Goal: Transaction & Acquisition: Obtain resource

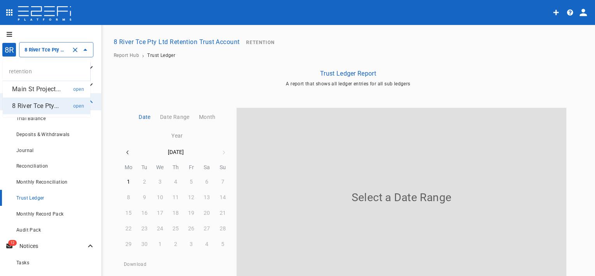
click at [46, 53] on input "8 River Tce Pty Ltd Retention Trust Account" at bounding box center [46, 50] width 46 height 8
click at [46, 88] on p "Main St Project..." at bounding box center [36, 88] width 49 height 9
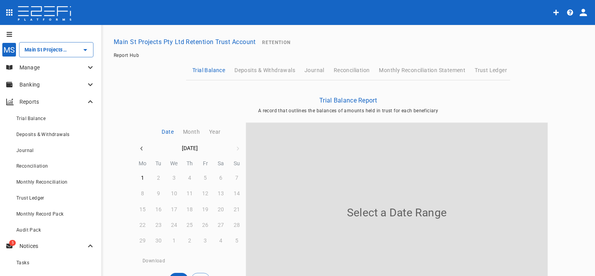
click at [46, 69] on p "Manage" at bounding box center [52, 67] width 66 height 8
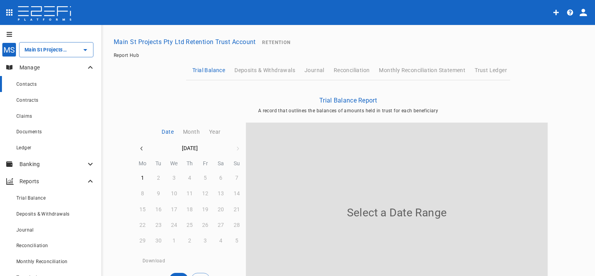
click at [49, 88] on div "Contacts" at bounding box center [55, 84] width 79 height 10
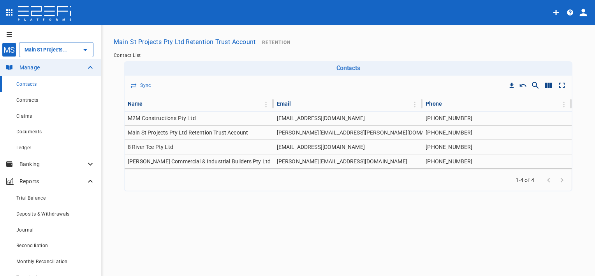
click at [12, 14] on icon "open drawer" at bounding box center [9, 12] width 6 height 6
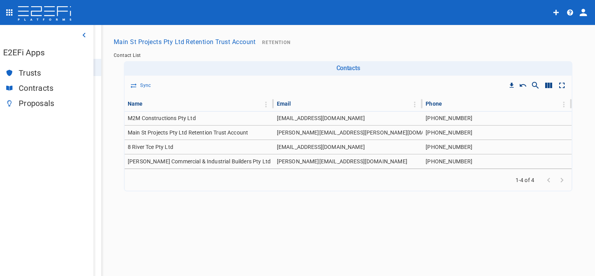
click at [29, 70] on span "Trusts" at bounding box center [53, 73] width 69 height 9
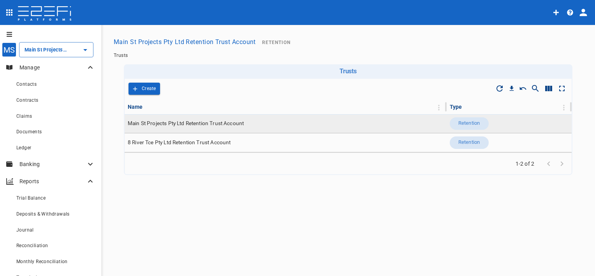
click at [169, 123] on span "Main St Projects Pty Ltd Retention Trust Account" at bounding box center [186, 123] width 116 height 7
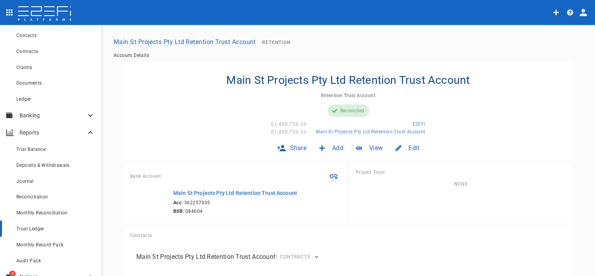
scroll to position [48, 0]
click at [61, 167] on span "Deposits & Withdrawals" at bounding box center [42, 165] width 53 height 5
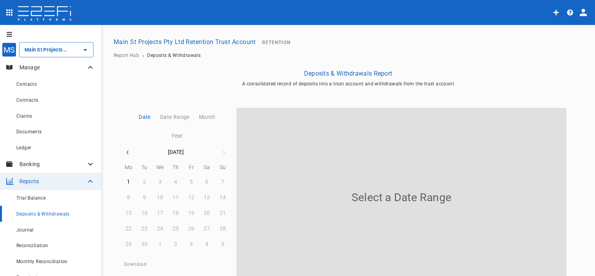
click at [53, 165] on p "Banking" at bounding box center [52, 164] width 66 height 8
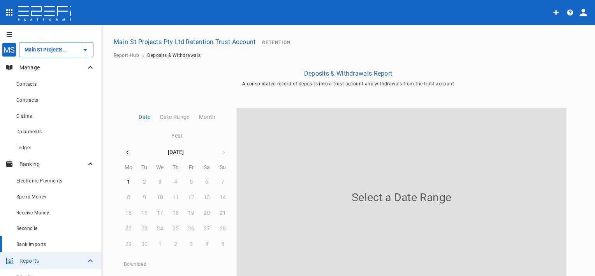
click at [48, 244] on div "Bank Imports" at bounding box center [55, 244] width 79 height 10
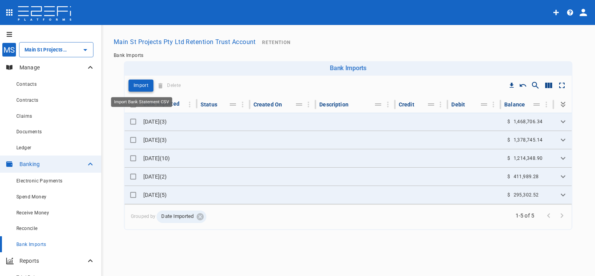
click at [136, 88] on p "Import" at bounding box center [141, 85] width 15 height 9
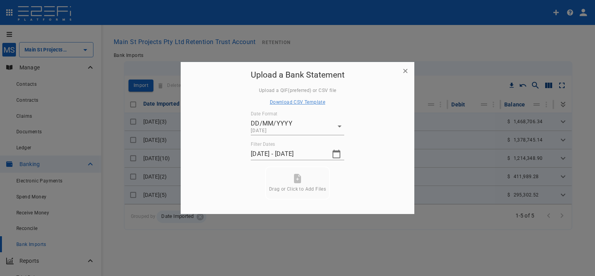
click at [334, 156] on icon "button" at bounding box center [336, 153] width 9 height 9
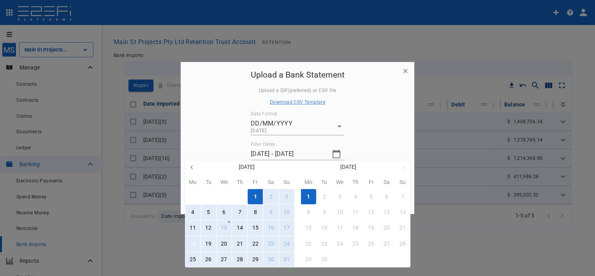
click at [196, 243] on button "18" at bounding box center [192, 243] width 15 height 15
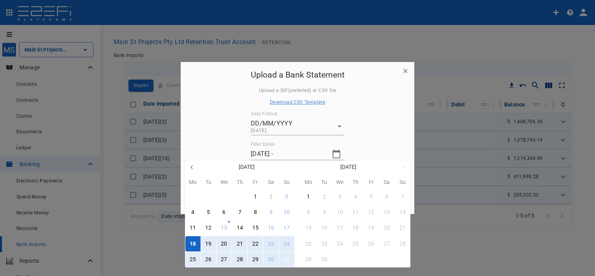
click at [283, 259] on div "31" at bounding box center [286, 259] width 6 height 9
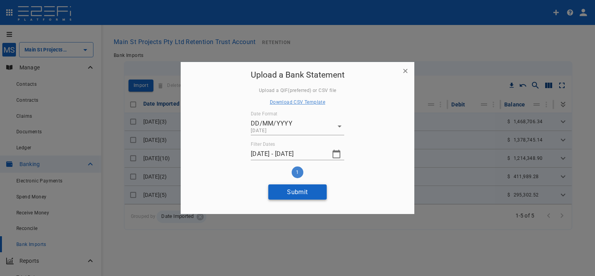
click at [311, 196] on button "Submit" at bounding box center [297, 191] width 58 height 15
type input "30/08/2025 - 01/09/2025"
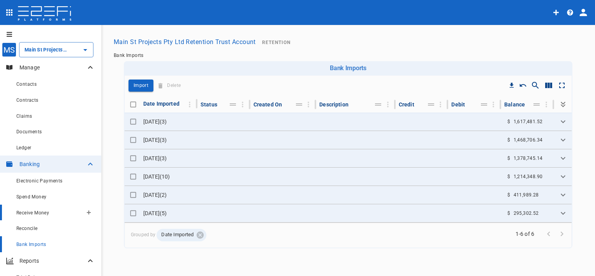
click at [50, 213] on div "Receive Money" at bounding box center [49, 213] width 66 height 10
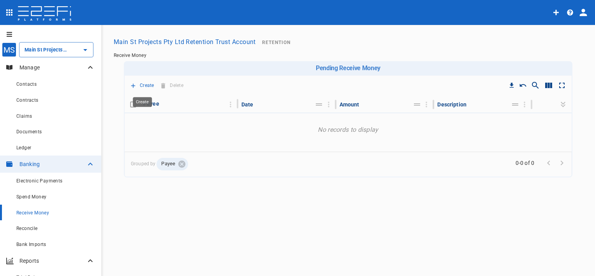
click at [145, 88] on p "Create" at bounding box center [147, 85] width 14 height 9
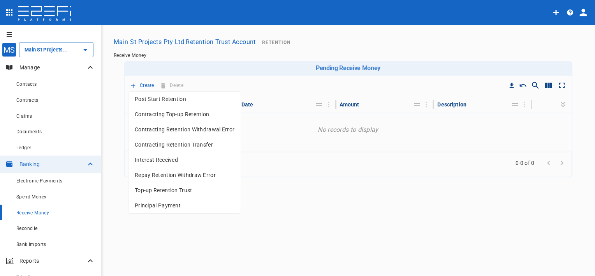
click at [173, 156] on span "Interest Received" at bounding box center [185, 159] width 100 height 9
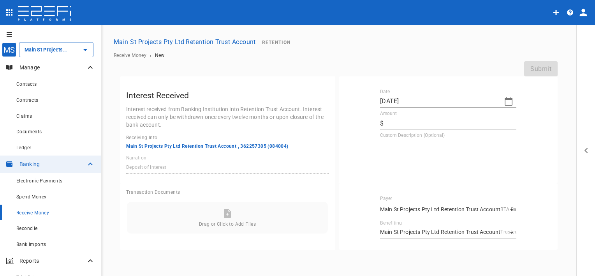
click at [508, 102] on icon "button" at bounding box center [508, 101] width 9 height 9
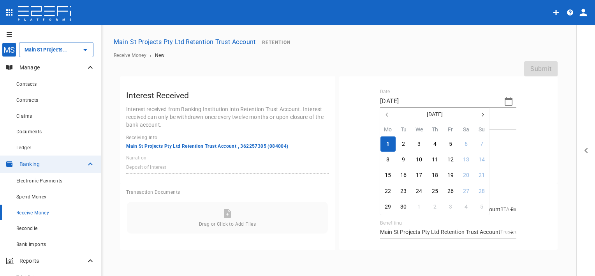
click at [387, 114] on icon "button" at bounding box center [387, 114] width 6 height 6
click at [452, 204] on div "29" at bounding box center [450, 206] width 6 height 9
type input "29/08/2025"
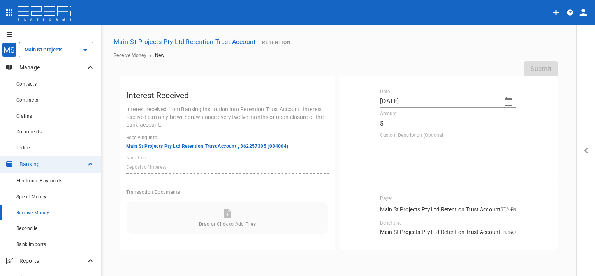
click at [403, 122] on input "Amount" at bounding box center [452, 123] width 130 height 12
type input "3,298.86"
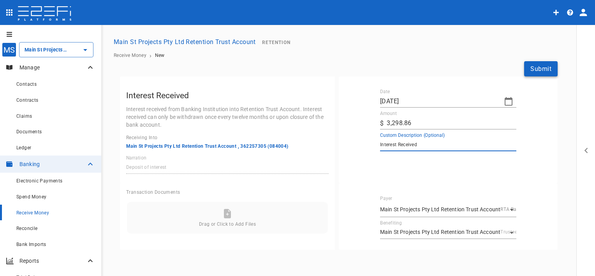
type textarea "Interest Received"
click at [531, 68] on button "Submit" at bounding box center [540, 68] width 33 height 15
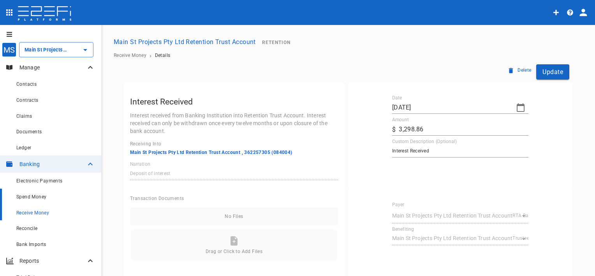
click at [57, 198] on div "Spend Money" at bounding box center [55, 197] width 79 height 10
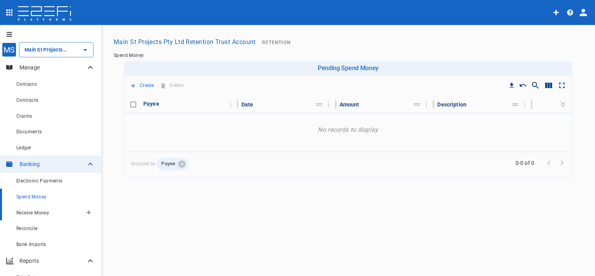
click at [49, 214] on span "Receive Money" at bounding box center [32, 212] width 33 height 5
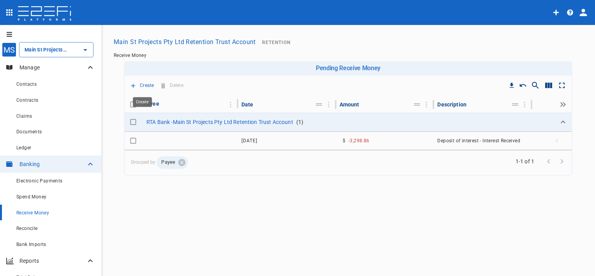
click at [146, 86] on p "Create" at bounding box center [147, 85] width 14 height 9
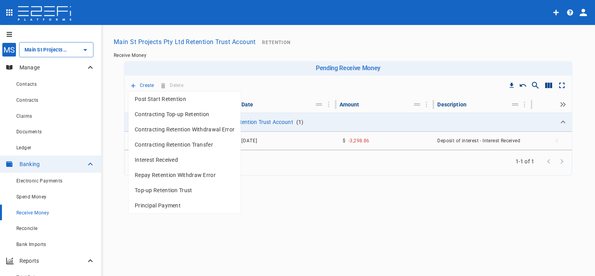
click at [188, 115] on span "Contracting Top-up Retention" at bounding box center [185, 114] width 100 height 9
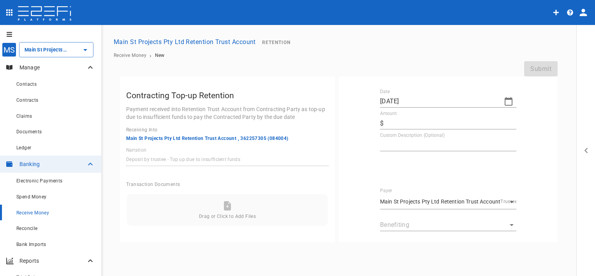
click at [508, 103] on icon "button" at bounding box center [508, 101] width 9 height 9
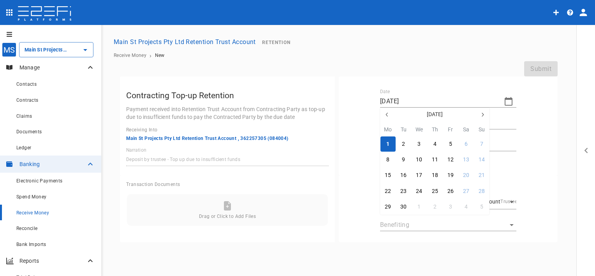
click at [385, 114] on icon "button" at bounding box center [387, 114] width 6 height 6
click at [39, 215] on div at bounding box center [297, 138] width 595 height 276
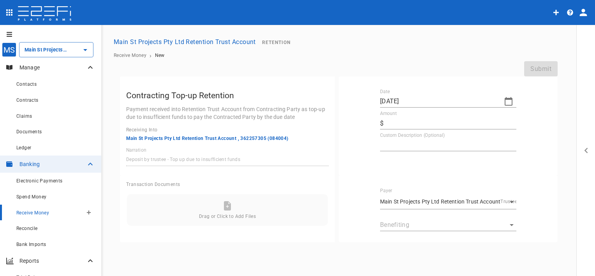
click at [40, 213] on span "Receive Money" at bounding box center [32, 212] width 33 height 5
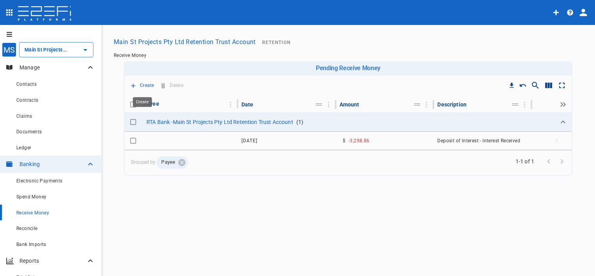
click at [145, 86] on p "Create" at bounding box center [147, 85] width 14 height 9
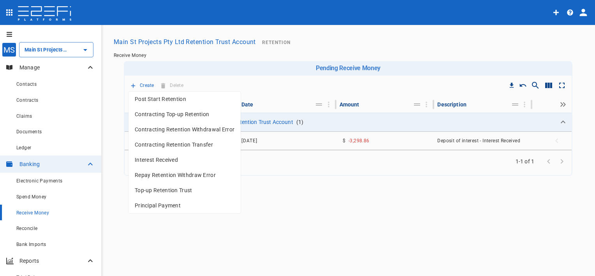
click at [168, 192] on span "Top-up Retention Trust" at bounding box center [185, 190] width 100 height 9
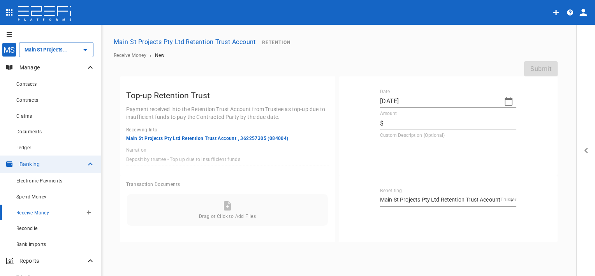
click at [40, 212] on span "Receive Money" at bounding box center [32, 212] width 33 height 5
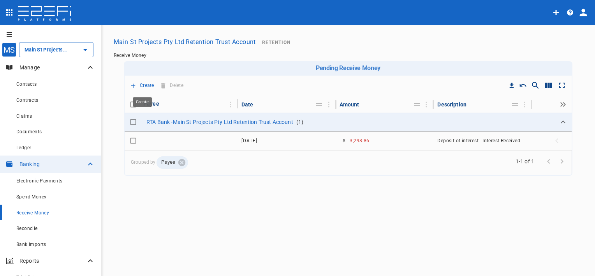
click at [135, 84] on icon "Create" at bounding box center [133, 85] width 7 height 7
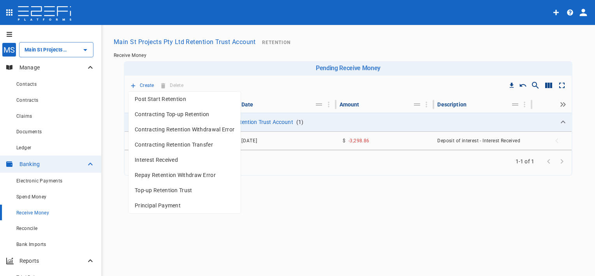
click at [160, 207] on span "Principal Payment" at bounding box center [185, 205] width 100 height 9
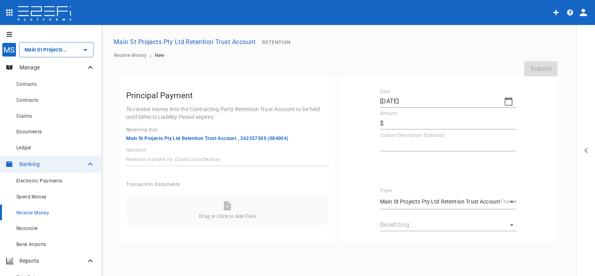
click at [505, 101] on icon "button" at bounding box center [509, 101] width 8 height 9
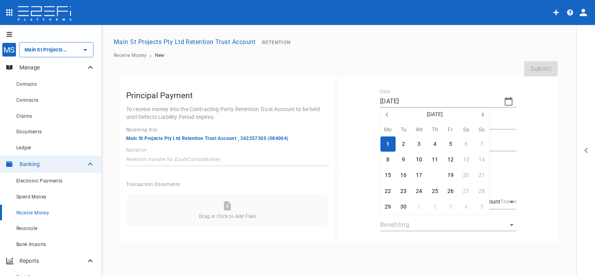
click at [436, 176] on div "18" at bounding box center [435, 175] width 6 height 9
type input "18/09/2025"
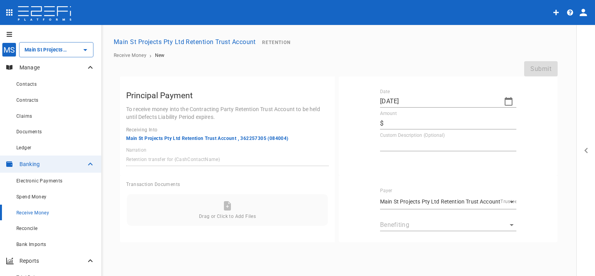
click at [406, 125] on input "Amount" at bounding box center [452, 123] width 130 height 12
type input "145,476.32"
click at [401, 146] on textarea "Custom Description (Optional)" at bounding box center [448, 144] width 136 height 9
paste textarea "RTGS (ANZ-004161) JASPER SHINY INTERNAROAD EAST HONG KONG"
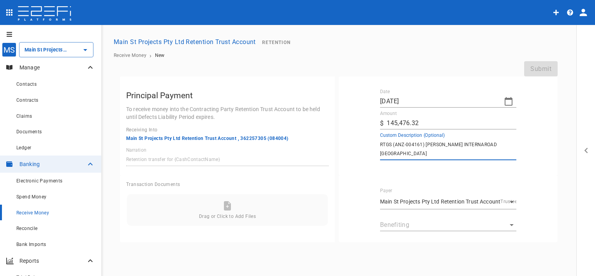
type textarea "RTGS (ANZ-004161) JASPER SHINY INTERNAROAD EAST HONG KONG"
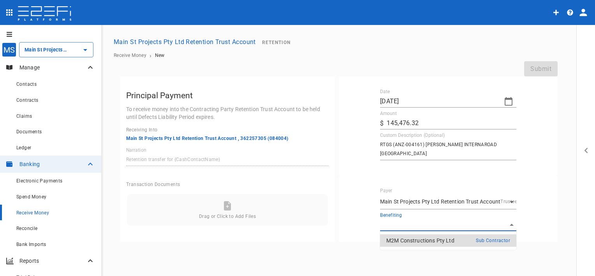
click at [418, 225] on body "MS Main St Projects Pty Ltd Retention Trust Account ​ Manage Contacts Contracts…" at bounding box center [297, 138] width 595 height 276
click at [422, 240] on p "M2M Constructions Pty Ltd" at bounding box center [420, 240] width 68 height 8
type input "F3AFE4T000028G4C"
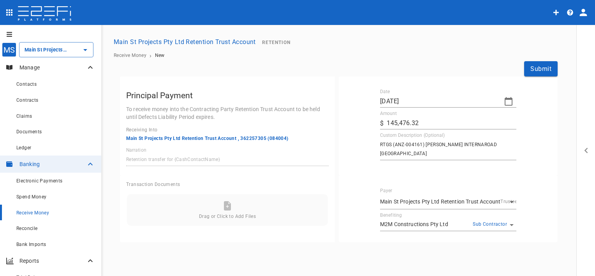
click at [509, 101] on icon "button" at bounding box center [508, 101] width 9 height 9
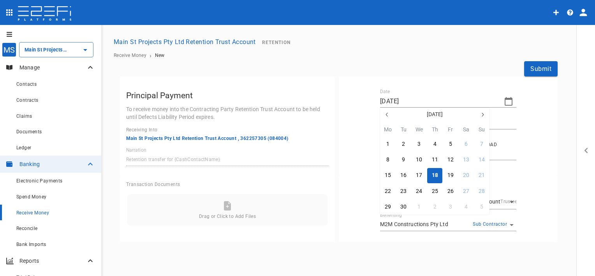
click at [382, 113] on button "button" at bounding box center [387, 114] width 14 height 14
click at [392, 189] on button "18" at bounding box center [387, 190] width 15 height 15
type input "18/08/2025"
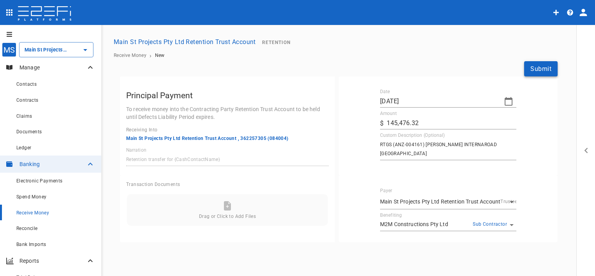
click at [537, 70] on button "Submit" at bounding box center [540, 68] width 33 height 15
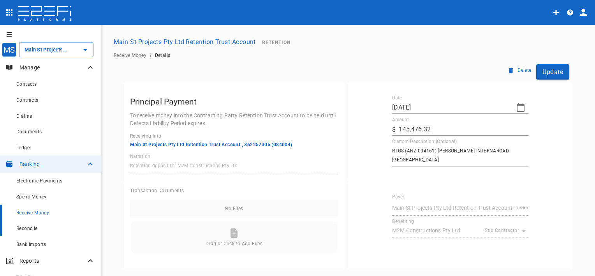
click at [53, 226] on div "Reconcile" at bounding box center [55, 228] width 79 height 10
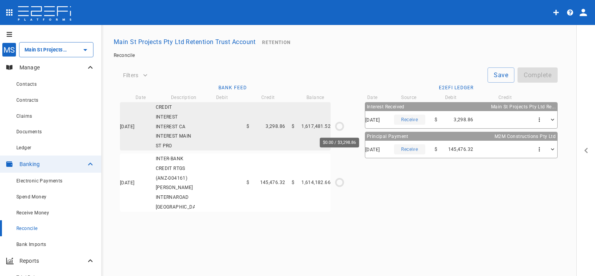
click at [338, 127] on icon "$0.00 / $3,298.86" at bounding box center [340, 126] width 12 height 12
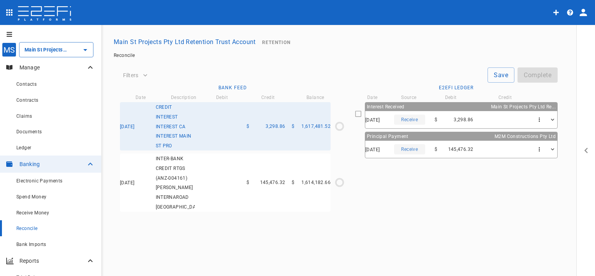
click at [359, 112] on icon at bounding box center [358, 113] width 7 height 7
type input "29/08/2025"
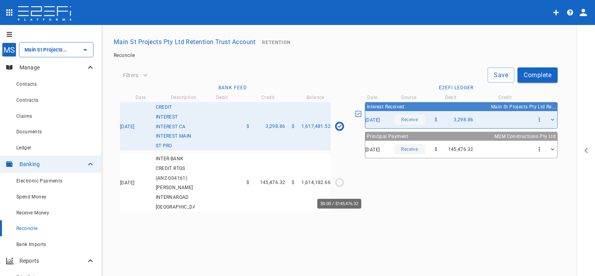
click at [340, 186] on icon "$0.00 / $145,476.32" at bounding box center [340, 182] width 12 height 12
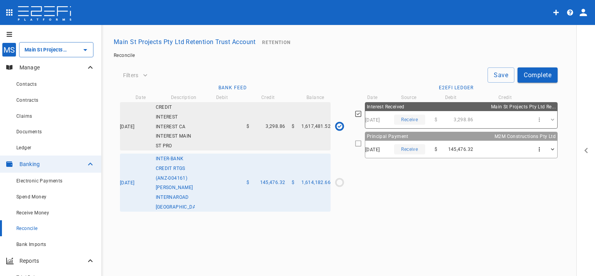
click at [357, 144] on icon at bounding box center [358, 143] width 7 height 7
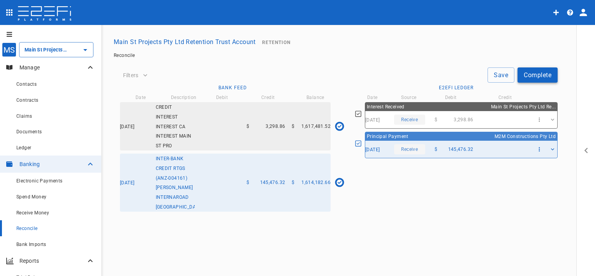
click at [525, 73] on button "Complete" at bounding box center [537, 74] width 40 height 15
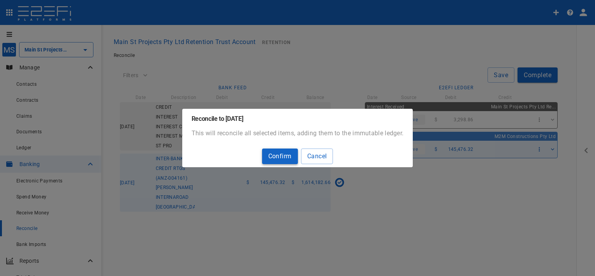
click at [289, 155] on button "Confirm" at bounding box center [280, 155] width 36 height 15
type input "1,468,706.34"
type input "[DATE]"
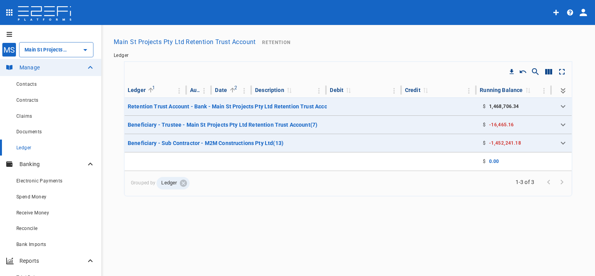
click at [562, 88] on icon "Expand all" at bounding box center [562, 90] width 9 height 9
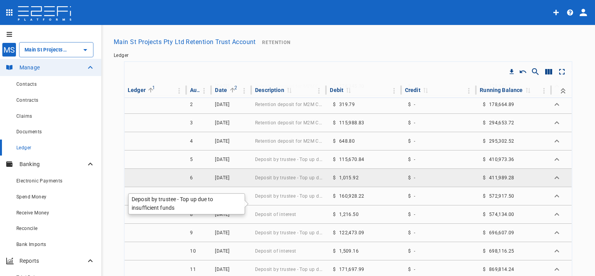
scroll to position [39, 0]
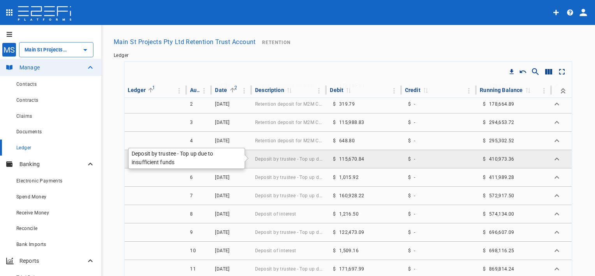
click at [278, 159] on span "Deposit by trustee - Top up due to insufficient funds" at bounding box center [289, 158] width 69 height 5
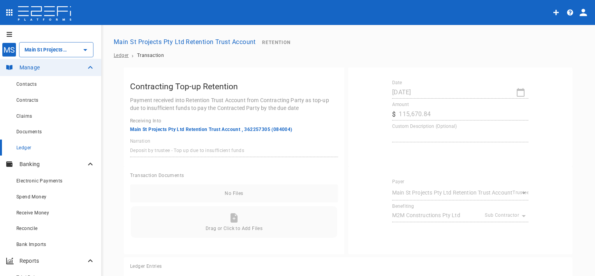
click at [123, 55] on span "Ledger" at bounding box center [121, 55] width 15 height 5
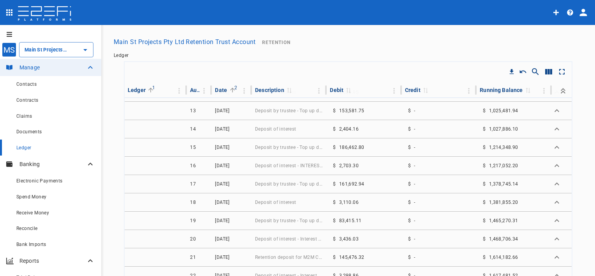
scroll to position [273, 0]
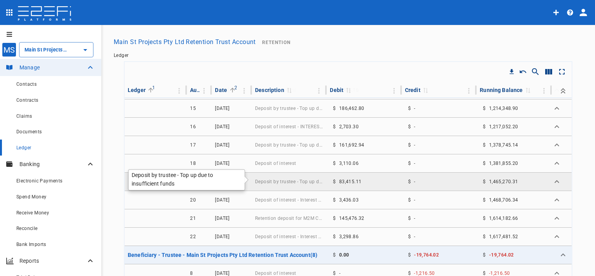
click at [288, 179] on span "Deposit by trustee - Top up due to insufficient funds" at bounding box center [289, 181] width 69 height 5
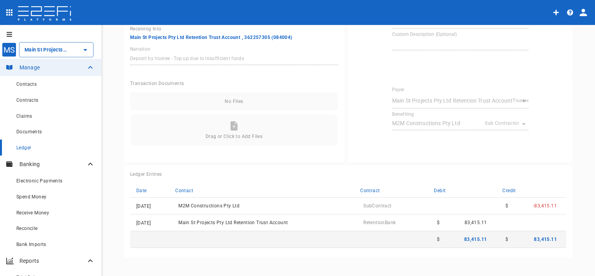
scroll to position [99, 0]
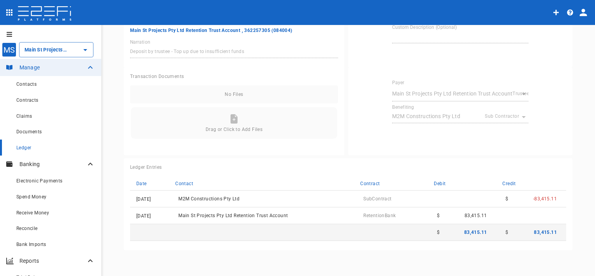
click at [263, 213] on span "Main St Projects Pty Ltd Retention Trust Account" at bounding box center [232, 215] width 109 height 5
click at [206, 214] on span "Main St Projects Pty Ltd Retention Trust Account" at bounding box center [232, 215] width 109 height 5
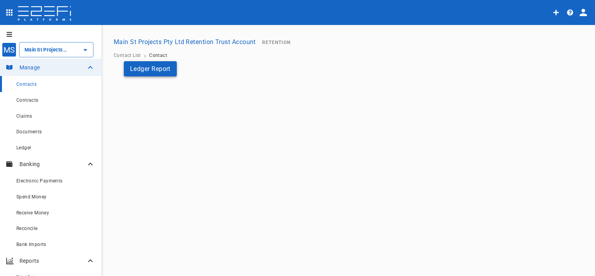
click at [157, 75] on button "Ledger Report" at bounding box center [150, 68] width 53 height 15
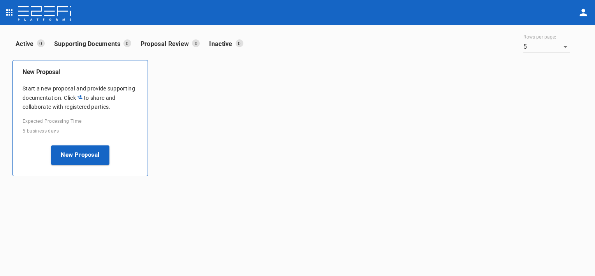
click at [11, 10] on icon "open drawer" at bounding box center [9, 12] width 6 height 6
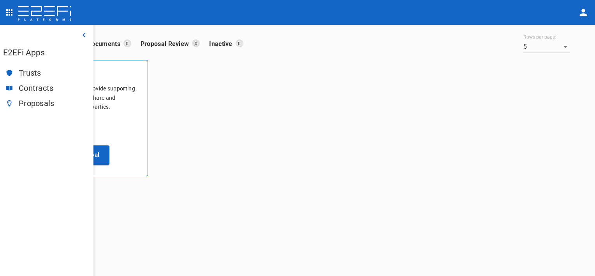
click at [28, 72] on span "Trusts" at bounding box center [53, 73] width 69 height 9
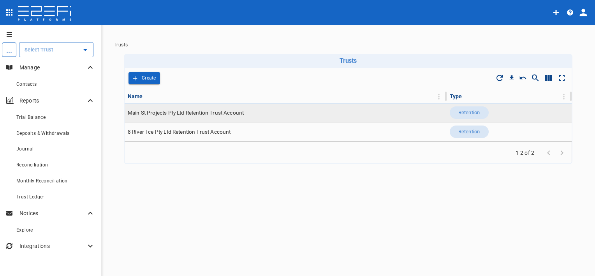
click at [152, 112] on span "Main St Projects Pty Ltd Retention Trust Account" at bounding box center [186, 112] width 116 height 7
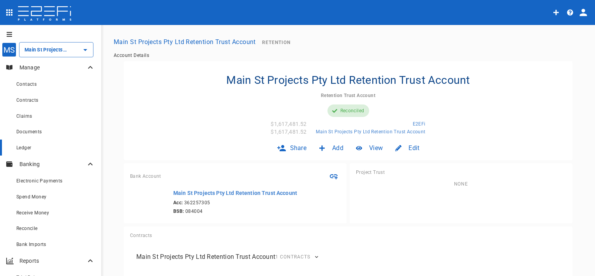
click at [39, 149] on div "Ledger" at bounding box center [55, 147] width 79 height 10
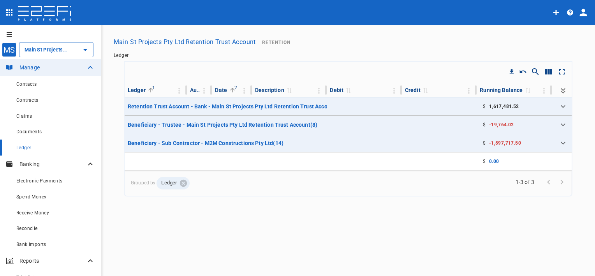
click at [562, 88] on icon "Expand all" at bounding box center [562, 90] width 9 height 9
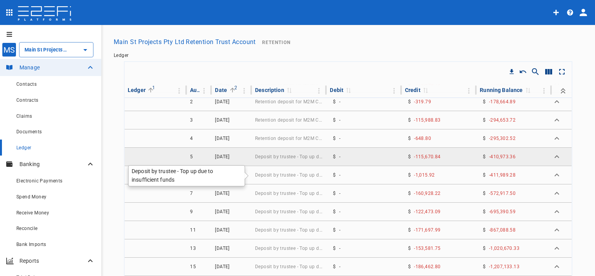
scroll to position [659, 0]
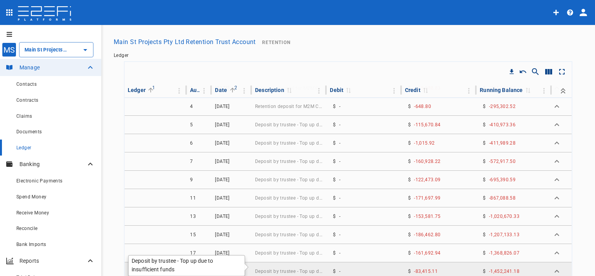
click at [280, 268] on span "Deposit by trustee - Top up due to insufficient funds" at bounding box center [289, 270] width 69 height 5
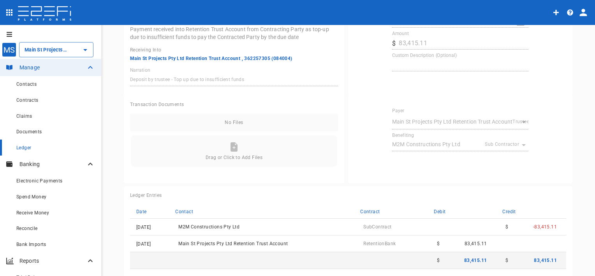
scroll to position [99, 0]
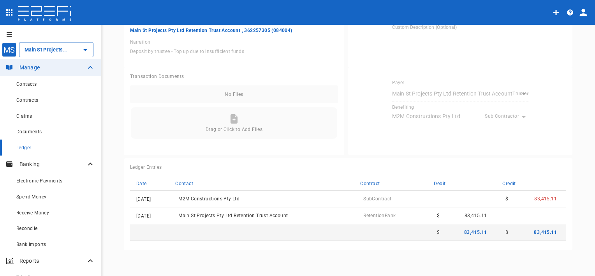
click at [235, 214] on span "Main St Projects Pty Ltd Retention Trust Account" at bounding box center [232, 215] width 109 height 5
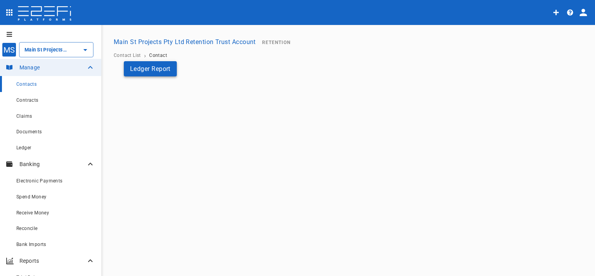
click at [162, 64] on button "Ledger Report" at bounding box center [150, 68] width 53 height 15
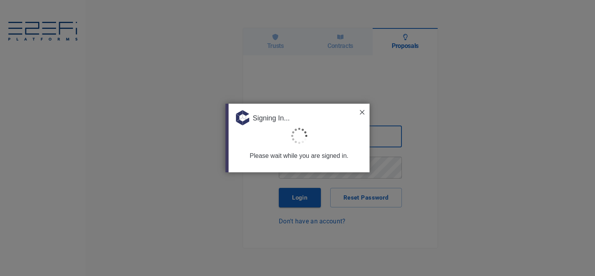
type input "[PERSON_NAME][EMAIL_ADDRESS][PERSON_NAME][DOMAIN_NAME]"
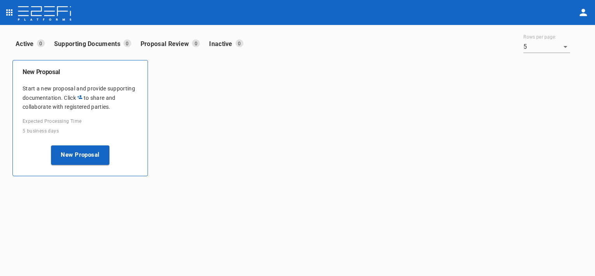
click at [12, 14] on icon "open drawer" at bounding box center [9, 12] width 9 height 9
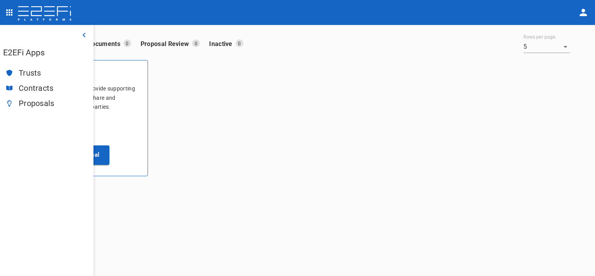
click at [36, 71] on span "Trusts" at bounding box center [53, 73] width 69 height 9
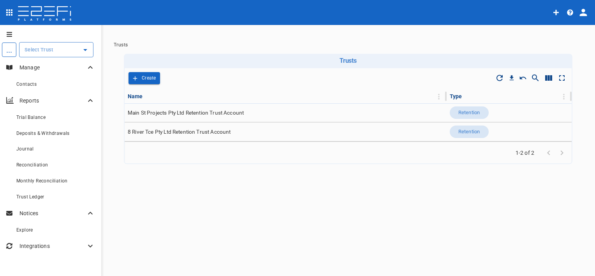
click at [51, 50] on input "text" at bounding box center [51, 50] width 56 height 8
click at [55, 89] on p "Main St Project..." at bounding box center [36, 88] width 49 height 9
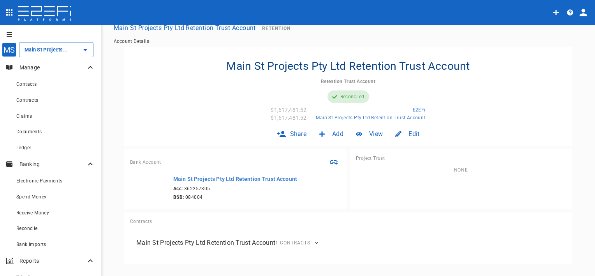
scroll to position [28, 0]
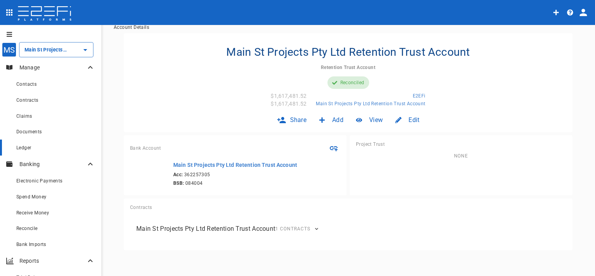
click at [64, 151] on div "Ledger" at bounding box center [55, 147] width 79 height 10
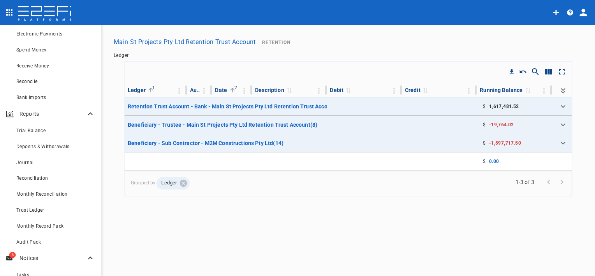
scroll to position [156, 0]
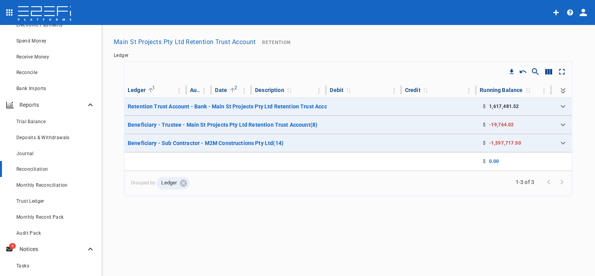
click at [62, 169] on div "Reconciliation" at bounding box center [55, 169] width 79 height 10
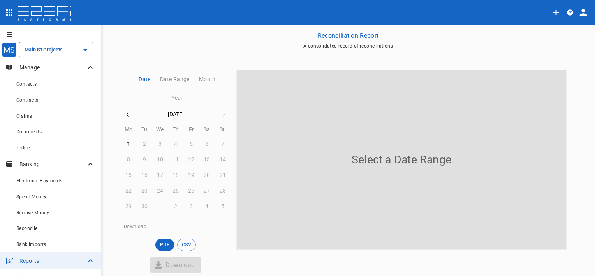
scroll to position [39, 0]
click at [125, 112] on icon "button" at bounding box center [128, 113] width 6 height 6
click at [172, 176] on div "17" at bounding box center [175, 174] width 6 height 9
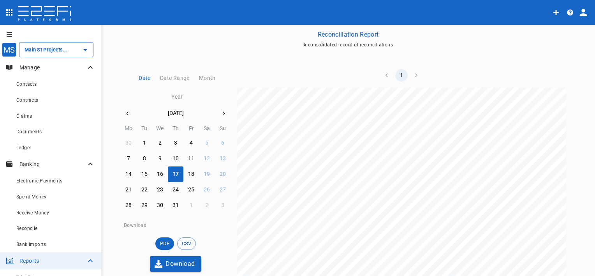
scroll to position [0, 0]
click at [35, 146] on div "Ledger" at bounding box center [55, 147] width 79 height 10
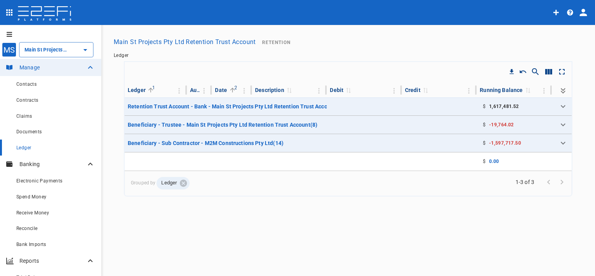
click at [563, 89] on icon "Expand all" at bounding box center [562, 90] width 9 height 9
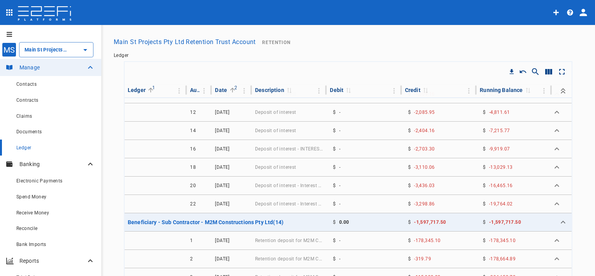
scroll to position [467, 0]
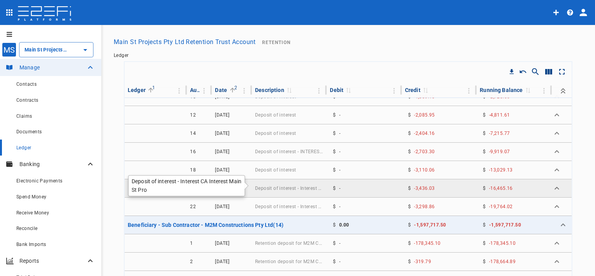
click at [299, 187] on span "Deposit of interest - Interest CA Interest Main St Pro" at bounding box center [289, 187] width 69 height 5
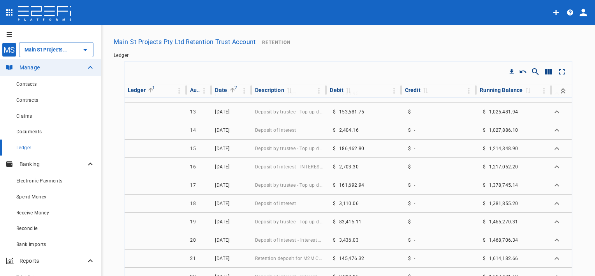
scroll to position [234, 0]
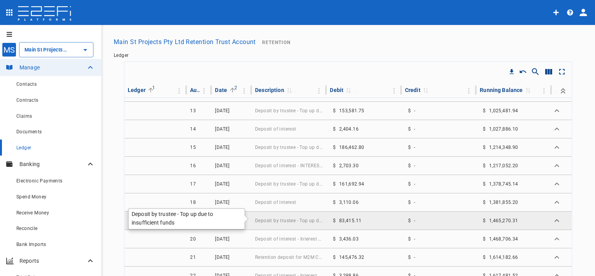
click at [302, 218] on span "Deposit by trustee - Top up due to insufficient funds" at bounding box center [289, 220] width 69 height 5
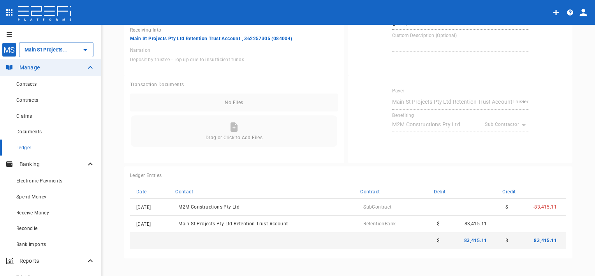
scroll to position [99, 0]
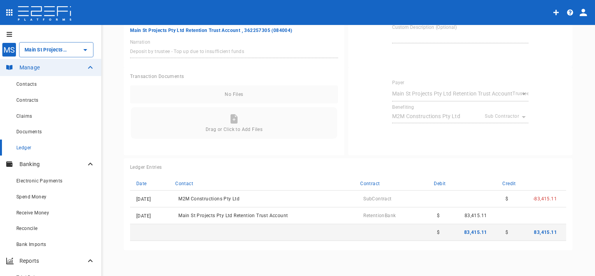
click at [267, 214] on span "Main St Projects Pty Ltd Retention Trust Account" at bounding box center [232, 215] width 109 height 5
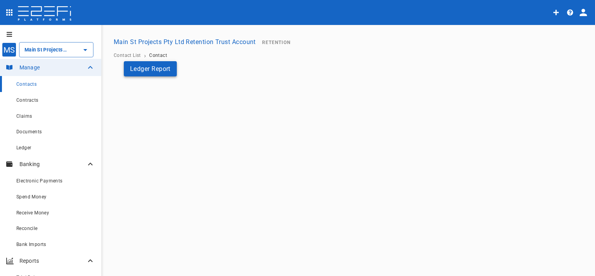
click at [167, 72] on button "Ledger Report" at bounding box center [150, 68] width 53 height 15
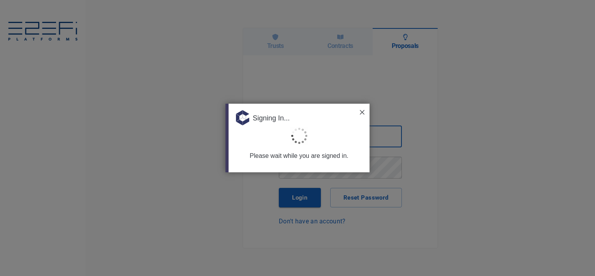
type input "[PERSON_NAME][EMAIL_ADDRESS][PERSON_NAME][DOMAIN_NAME]"
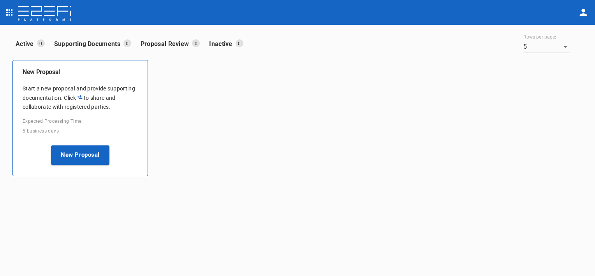
click at [9, 14] on icon "open drawer" at bounding box center [9, 12] width 6 height 6
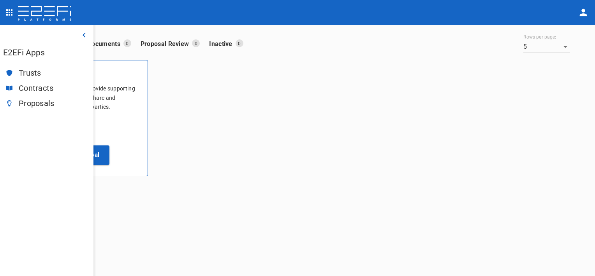
click at [36, 74] on span "Trusts" at bounding box center [53, 73] width 69 height 9
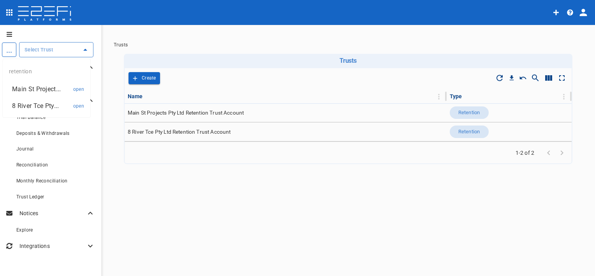
click at [53, 51] on input "text" at bounding box center [51, 50] width 56 height 8
click at [50, 103] on p "8 River Tce Pty..." at bounding box center [35, 105] width 47 height 9
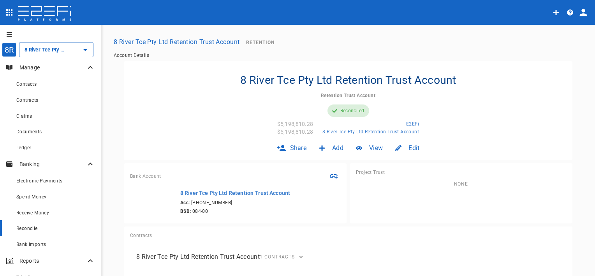
click at [61, 229] on div "Reconcile" at bounding box center [55, 228] width 79 height 10
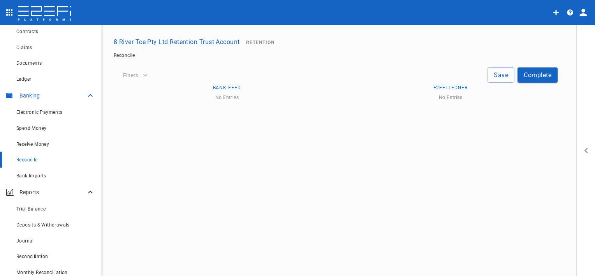
scroll to position [78, 0]
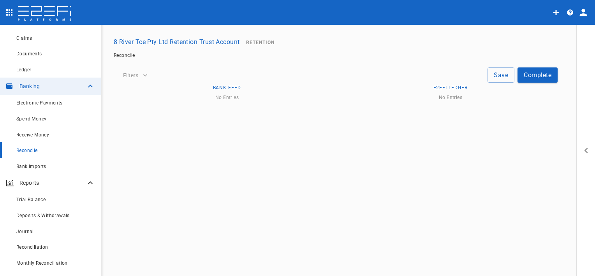
click at [142, 76] on icon "button" at bounding box center [145, 75] width 8 height 8
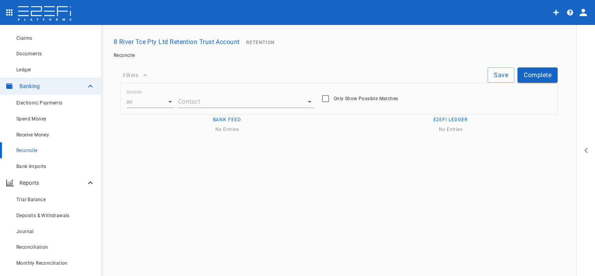
click at [188, 104] on body "8R 8 River Tce Pty Ltd Retention Trust Account ​ Manage Contacts Contracts Clai…" at bounding box center [297, 138] width 595 height 276
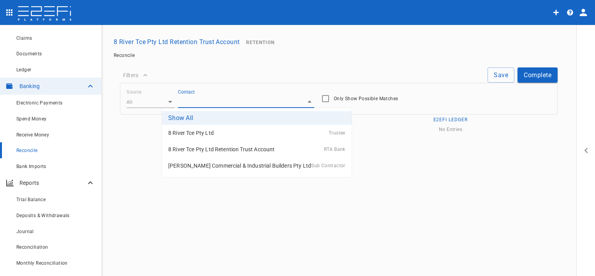
click at [196, 146] on p "8 River Tce Pty Ltd Retention Trust Account" at bounding box center [221, 149] width 106 height 8
type input "DSRKXZN000028G45"
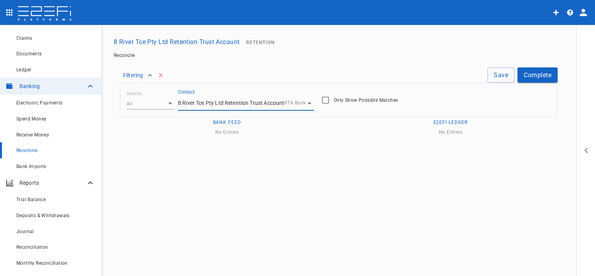
click at [155, 100] on body "8R 8 River Tce Pty Ltd Retention Trust Account ​ Manage Contacts Contracts Clai…" at bounding box center [297, 138] width 595 height 276
click at [160, 128] on li "Receive" at bounding box center [151, 128] width 48 height 10
type input "Receive"
click at [46, 199] on div "Trial Balance" at bounding box center [55, 199] width 79 height 10
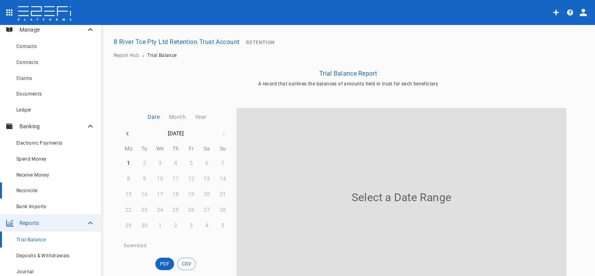
scroll to position [39, 0]
click at [46, 209] on div "Bank Imports" at bounding box center [55, 205] width 79 height 10
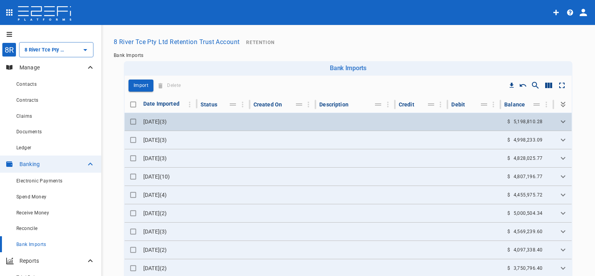
click at [130, 120] on input "Toggle select row" at bounding box center [133, 121] width 11 height 11
checkbox input "true"
click at [558, 120] on icon "Expand" at bounding box center [562, 121] width 9 height 9
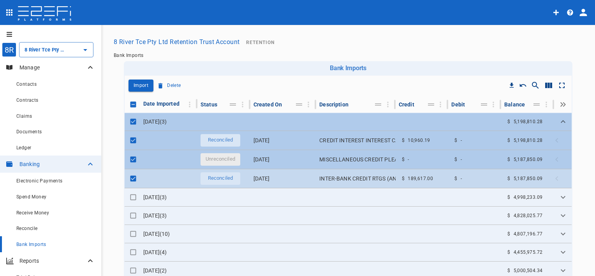
click at [129, 178] on input "Toggle select row" at bounding box center [133, 178] width 11 height 11
checkbox input "false"
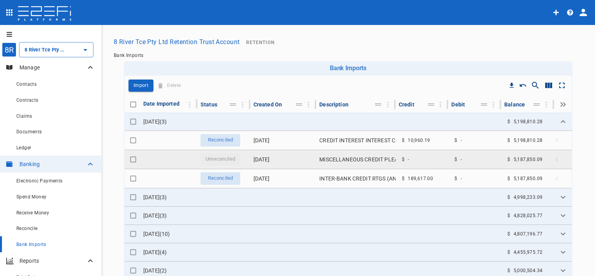
click at [129, 156] on input "Toggle select row" at bounding box center [133, 159] width 11 height 11
checkbox input "true"
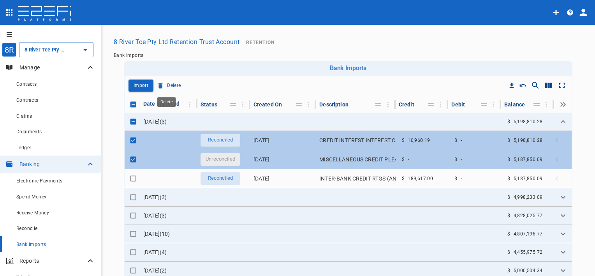
click at [168, 85] on p "Delete" at bounding box center [174, 85] width 14 height 9
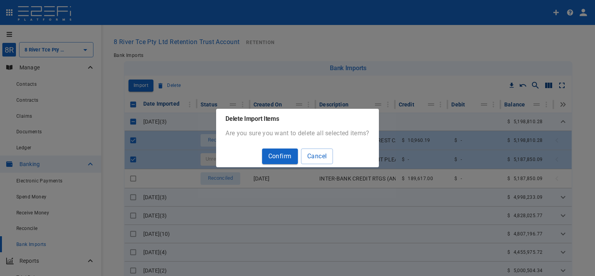
drag, startPoint x: 271, startPoint y: 153, endPoint x: 334, endPoint y: 106, distance: 78.7
click at [334, 106] on div "Delete Import Items Are you sure you want to delete all selected items? Confirm…" at bounding box center [297, 138] width 595 height 276
click at [326, 154] on button "Cancel" at bounding box center [317, 155] width 32 height 15
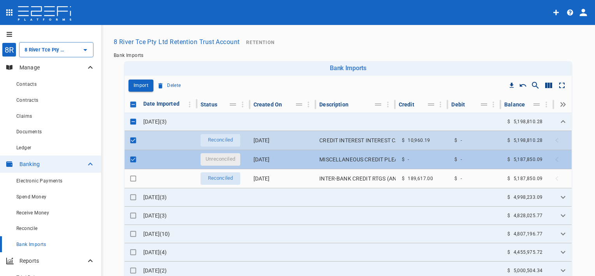
click at [131, 139] on input "Toggle select row" at bounding box center [133, 140] width 11 height 11
checkbox input "false"
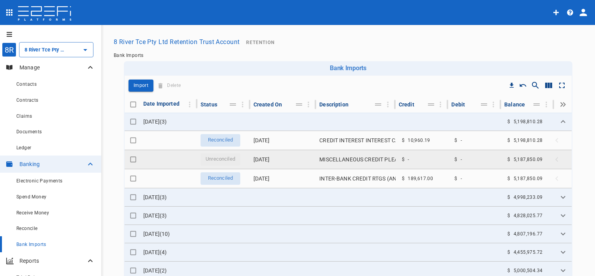
click at [129, 160] on input "Toggle select row" at bounding box center [133, 159] width 11 height 11
checkbox input "true"
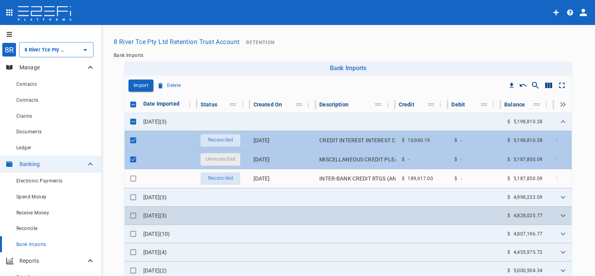
checkbox input "false"
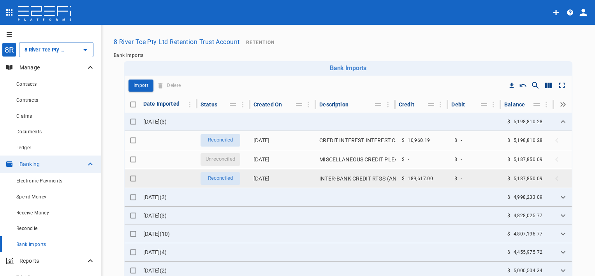
click at [130, 177] on input "Toggle select row" at bounding box center [133, 178] width 11 height 11
checkbox input "true"
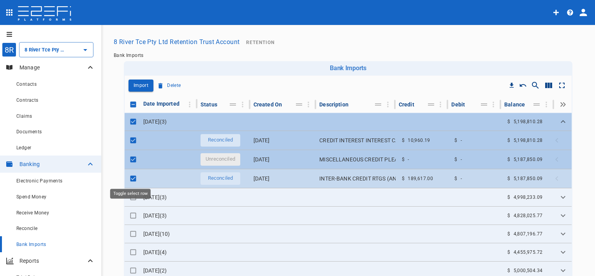
click at [130, 177] on input "Toggle select row" at bounding box center [133, 178] width 11 height 11
checkbox input "false"
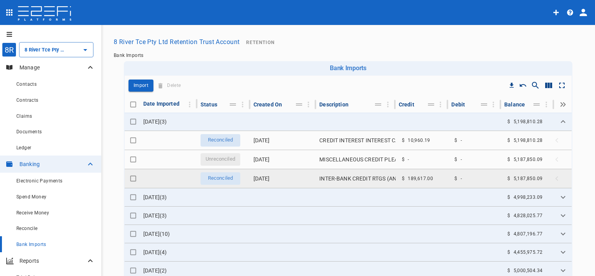
click at [226, 179] on span "Reconciled" at bounding box center [220, 177] width 35 height 7
click at [256, 178] on td "[DATE]" at bounding box center [283, 178] width 66 height 19
click at [274, 176] on td "[DATE]" at bounding box center [283, 178] width 66 height 19
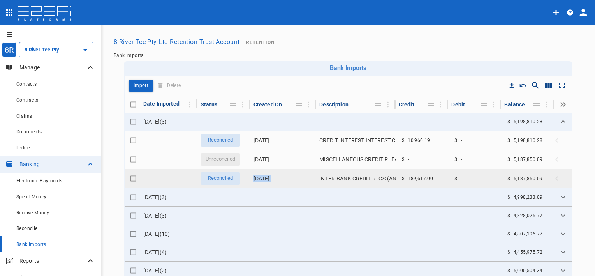
drag, startPoint x: 274, startPoint y: 176, endPoint x: 267, endPoint y: 178, distance: 7.9
click at [267, 178] on td "[DATE]" at bounding box center [283, 178] width 66 height 19
drag, startPoint x: 267, startPoint y: 178, endPoint x: 230, endPoint y: 178, distance: 36.2
click at [230, 178] on span "Reconciled" at bounding box center [220, 177] width 35 height 7
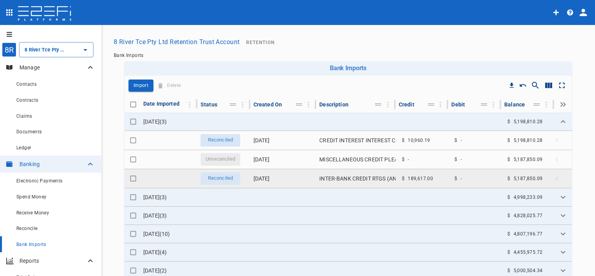
click at [130, 177] on input "Toggle select row" at bounding box center [133, 178] width 11 height 11
checkbox input "true"
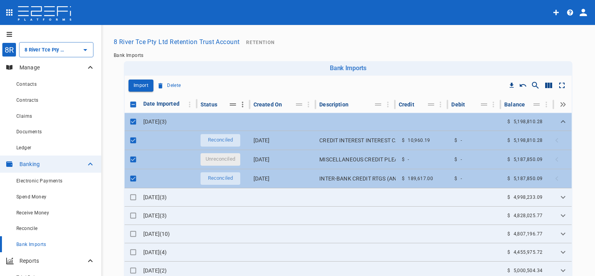
click at [238, 107] on icon "Column Actions" at bounding box center [242, 104] width 9 height 9
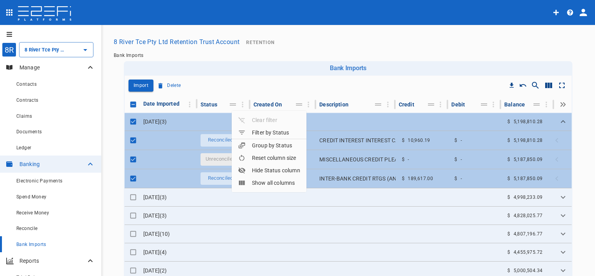
click at [236, 85] on div at bounding box center [297, 138] width 595 height 276
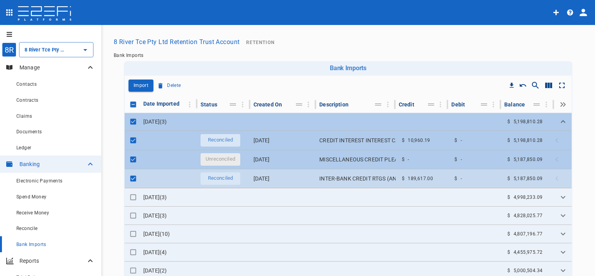
click at [129, 179] on input "Toggle select row" at bounding box center [133, 178] width 11 height 11
checkbox input "false"
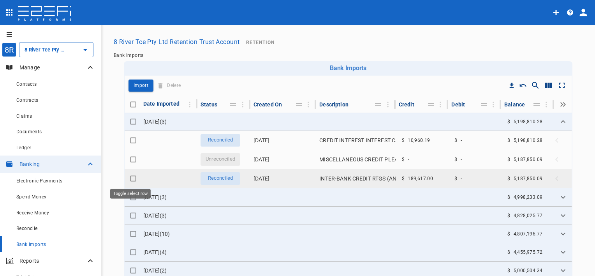
click at [129, 179] on input "Toggle select row" at bounding box center [133, 178] width 11 height 11
checkbox input "true"
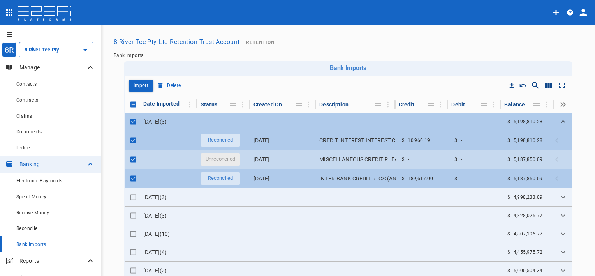
click at [133, 159] on input "Toggle select row" at bounding box center [133, 159] width 11 height 11
checkbox input "false"
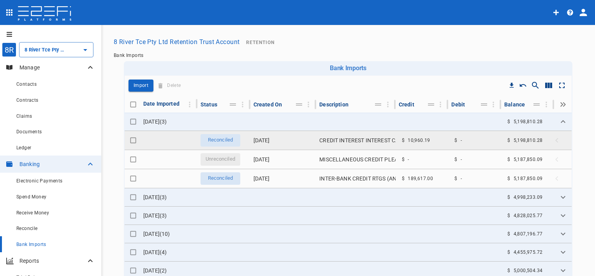
click at [131, 139] on input "Toggle select row" at bounding box center [133, 140] width 11 height 11
checkbox input "true"
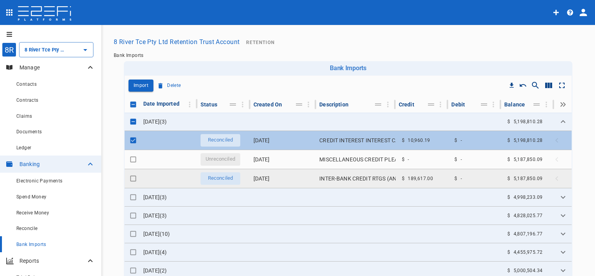
click at [132, 176] on input "Toggle select row" at bounding box center [133, 178] width 11 height 11
checkbox input "true"
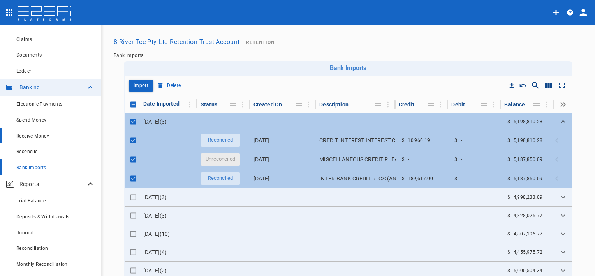
scroll to position [78, 0]
click at [40, 246] on span "Reconciliation" at bounding box center [32, 246] width 32 height 5
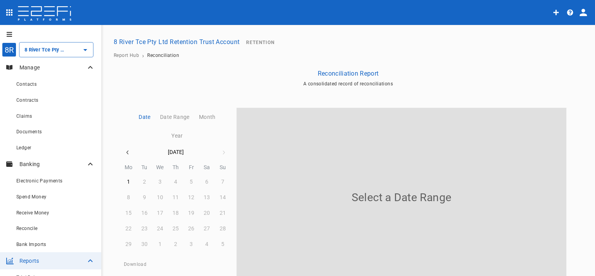
click at [125, 151] on icon "button" at bounding box center [128, 152] width 6 height 6
click at [128, 228] on button "18" at bounding box center [128, 228] width 15 height 15
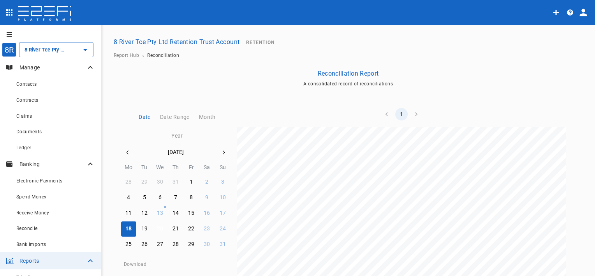
click at [157, 227] on div "20" at bounding box center [160, 228] width 6 height 9
click at [43, 150] on div "Ledger" at bounding box center [55, 147] width 79 height 10
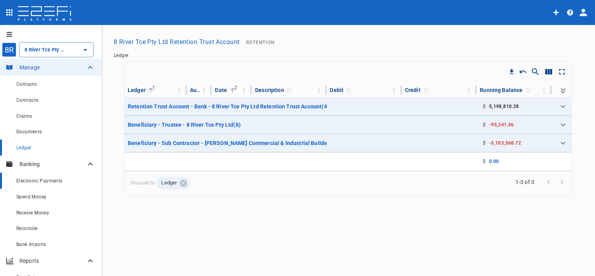
click at [53, 179] on span "Electronic Payments" at bounding box center [39, 180] width 46 height 5
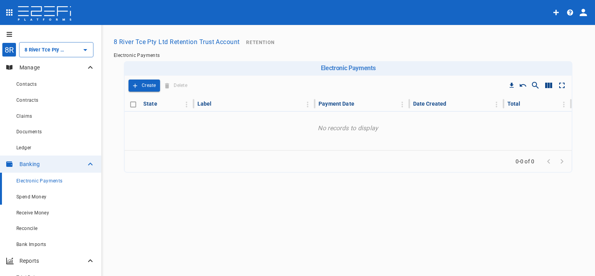
click at [49, 196] on div "Spend Money" at bounding box center [55, 197] width 79 height 10
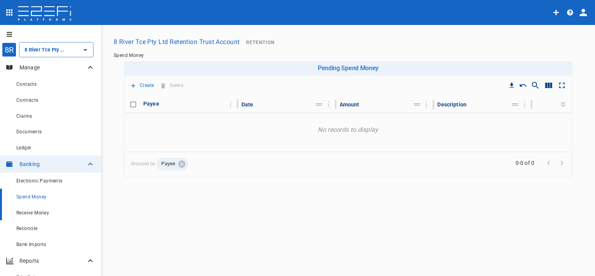
click at [50, 209] on div "Receive Money" at bounding box center [55, 213] width 79 height 10
click at [51, 210] on div "Receive Money" at bounding box center [49, 213] width 66 height 10
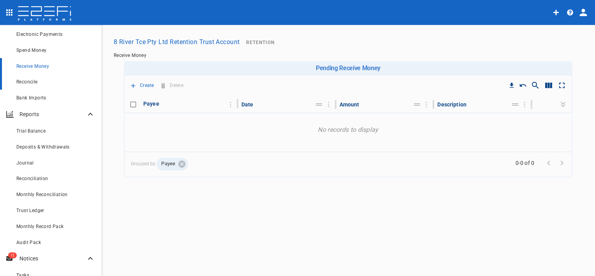
scroll to position [156, 0]
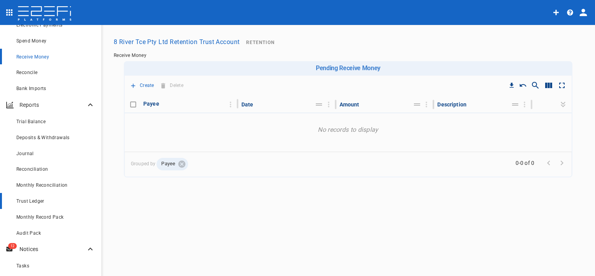
click at [47, 199] on div "Trust Ledger" at bounding box center [55, 201] width 79 height 10
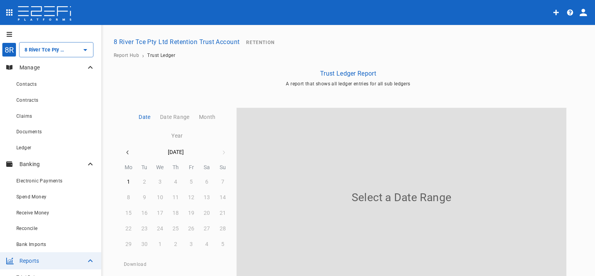
click at [127, 152] on icon "button" at bounding box center [128, 152] width 2 height 4
click at [157, 227] on div "20" at bounding box center [160, 228] width 6 height 9
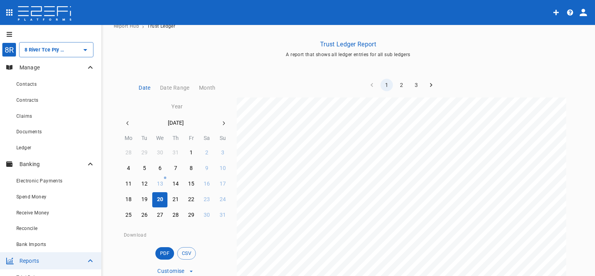
scroll to position [190, 0]
click at [165, 252] on span "PDF" at bounding box center [164, 253] width 19 height 8
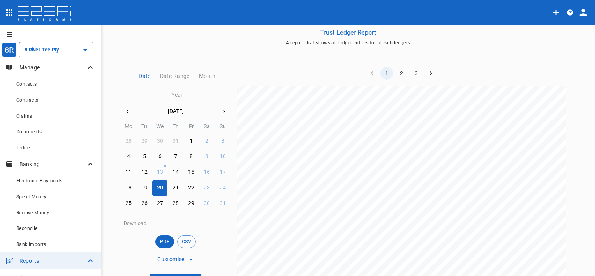
scroll to position [68, 0]
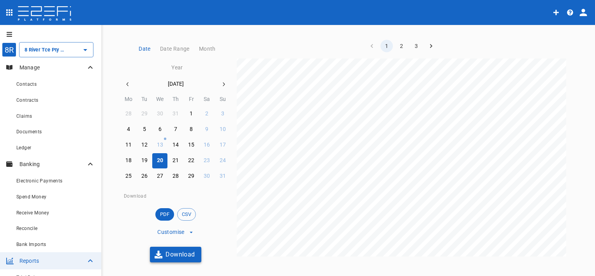
click at [188, 252] on button "Download" at bounding box center [175, 253] width 51 height 15
